Goal: Find specific page/section

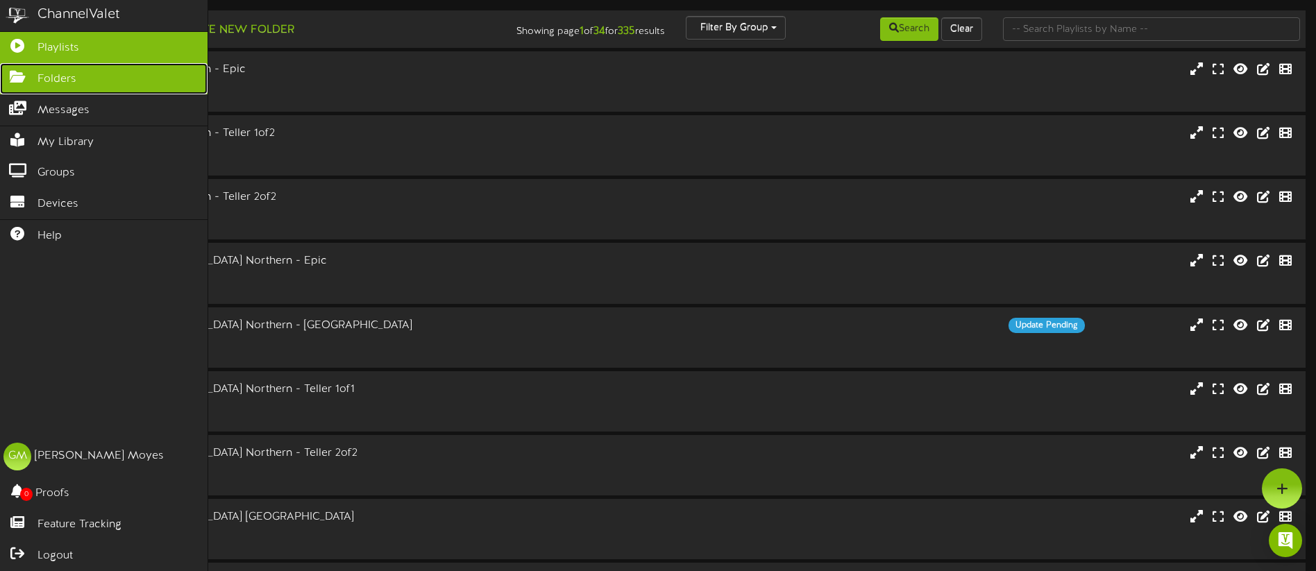
click at [50, 77] on span "Folders" at bounding box center [56, 80] width 39 height 16
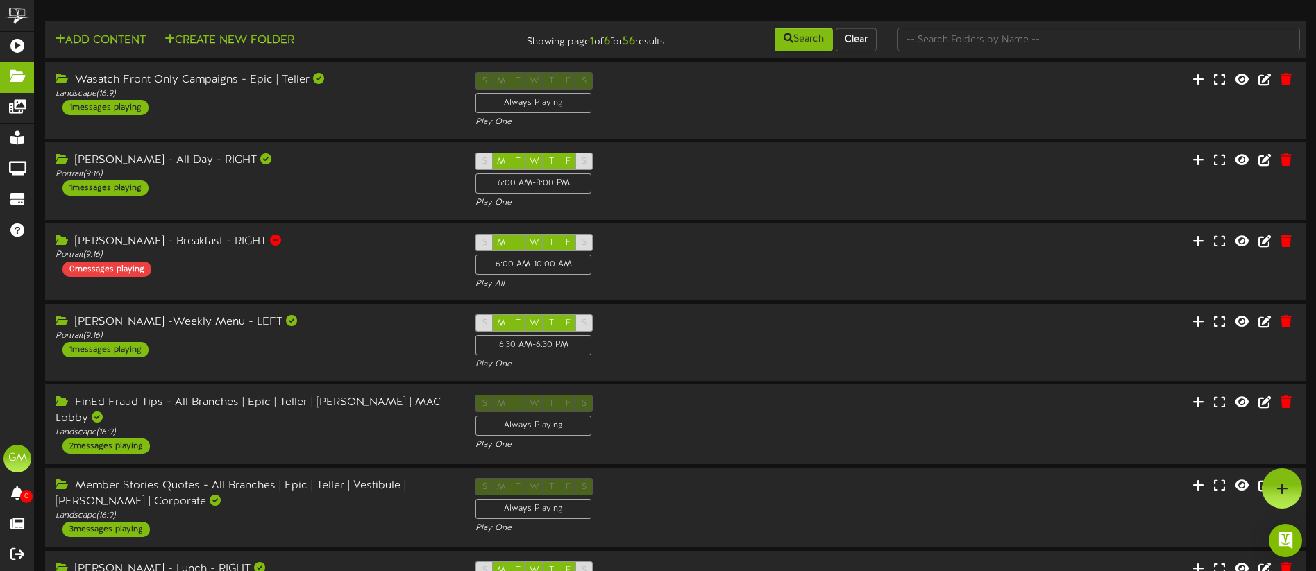
click at [396, 12] on div "Add Content Create New Folder Showing page 1 of 6 for 56 results Search Clear" at bounding box center [675, 468] width 1302 height 917
click at [938, 44] on input "text" at bounding box center [1099, 40] width 403 height 24
type input "campaigns"
